Goal: Use online tool/utility: Utilize a website feature to perform a specific function

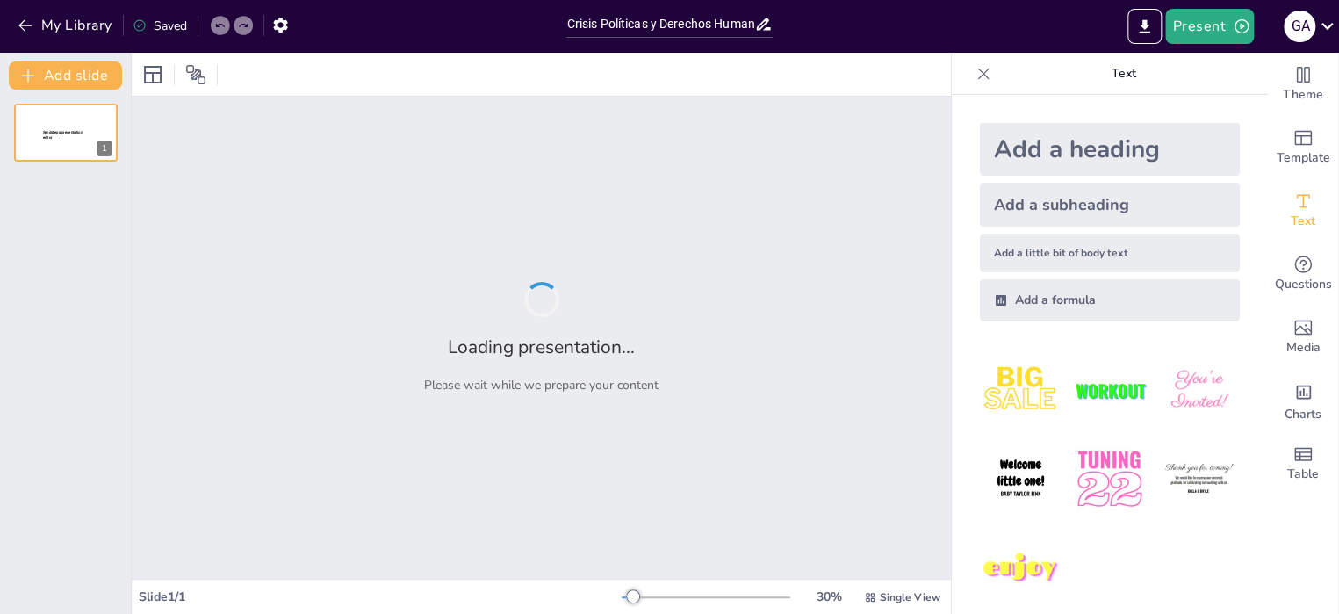
type input "Crisis Políticas y Derechos Humanos: Un Enfoque Comparado de [GEOGRAPHIC_DATA],…"
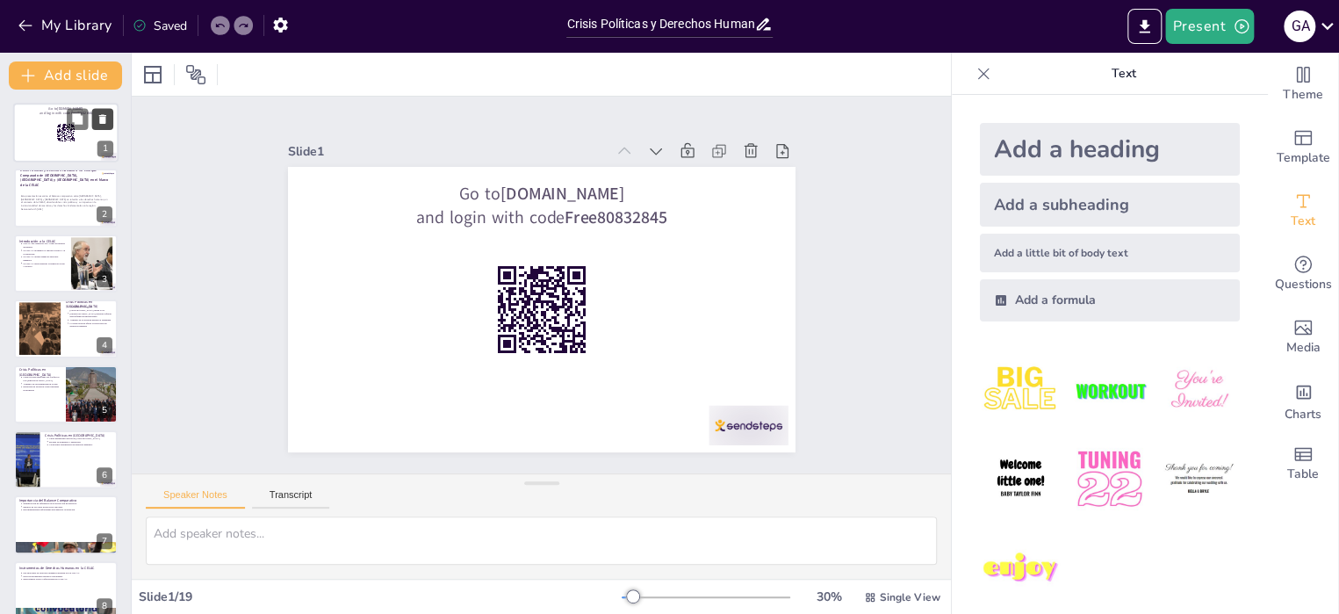
click at [103, 121] on icon at bounding box center [102, 119] width 7 height 10
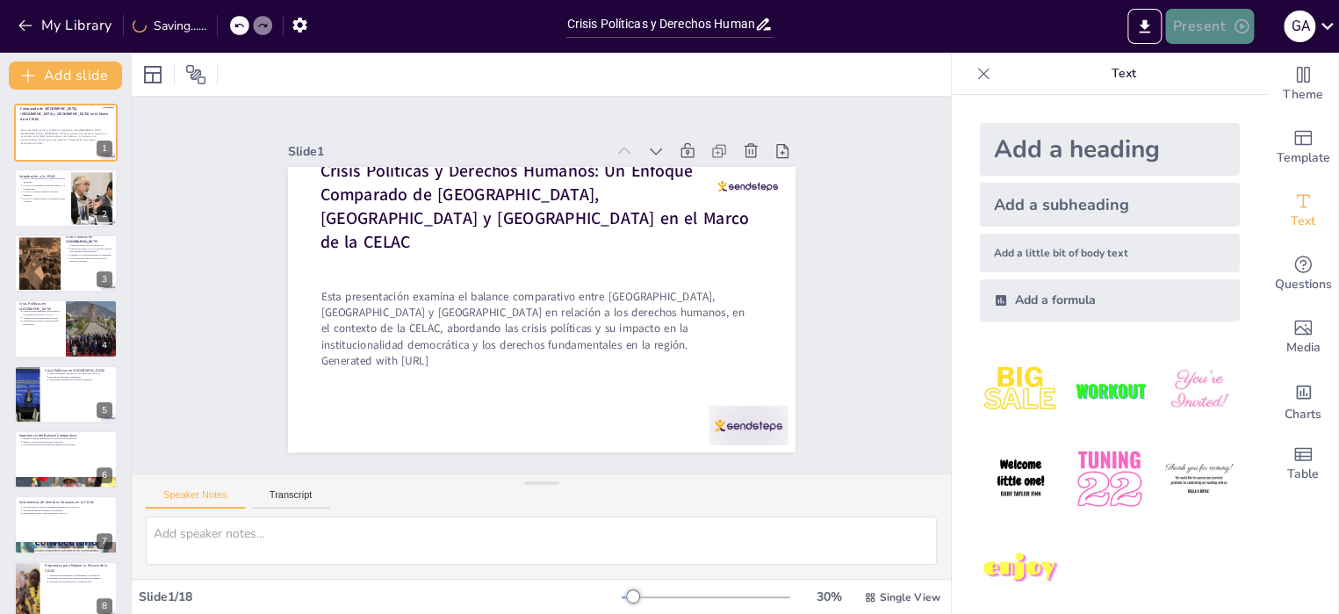
click at [1242, 28] on icon "button" at bounding box center [1241, 27] width 18 height 18
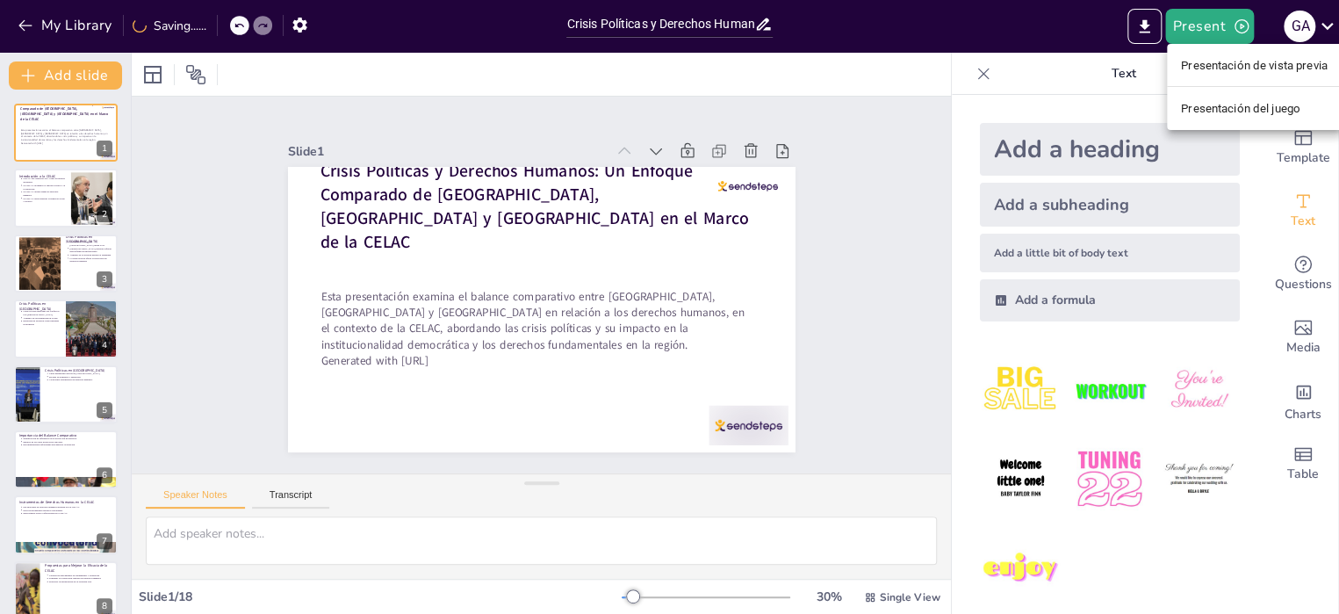
click at [1225, 100] on font "Presentación del juego" at bounding box center [1240, 108] width 119 height 18
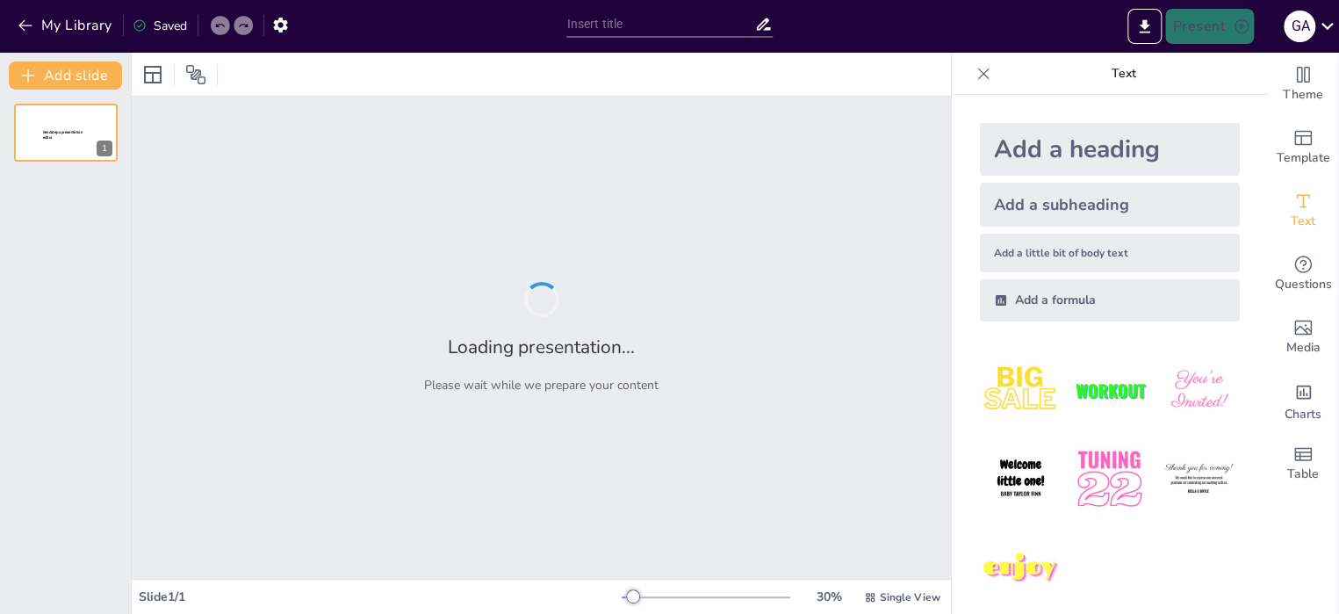
type input "Crisis Políticas y Derechos Humanos: Un Enfoque Comparado de [GEOGRAPHIC_DATA],…"
